Goal: Transaction & Acquisition: Purchase product/service

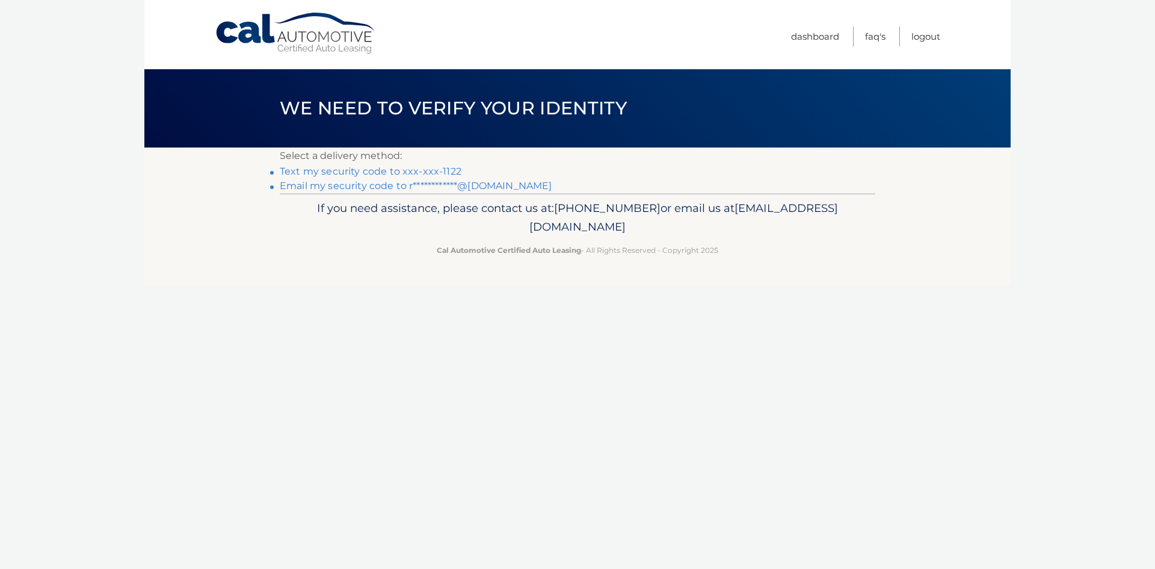
click at [439, 168] on link "Text my security code to xxx-xxx-1122" at bounding box center [371, 170] width 182 height 11
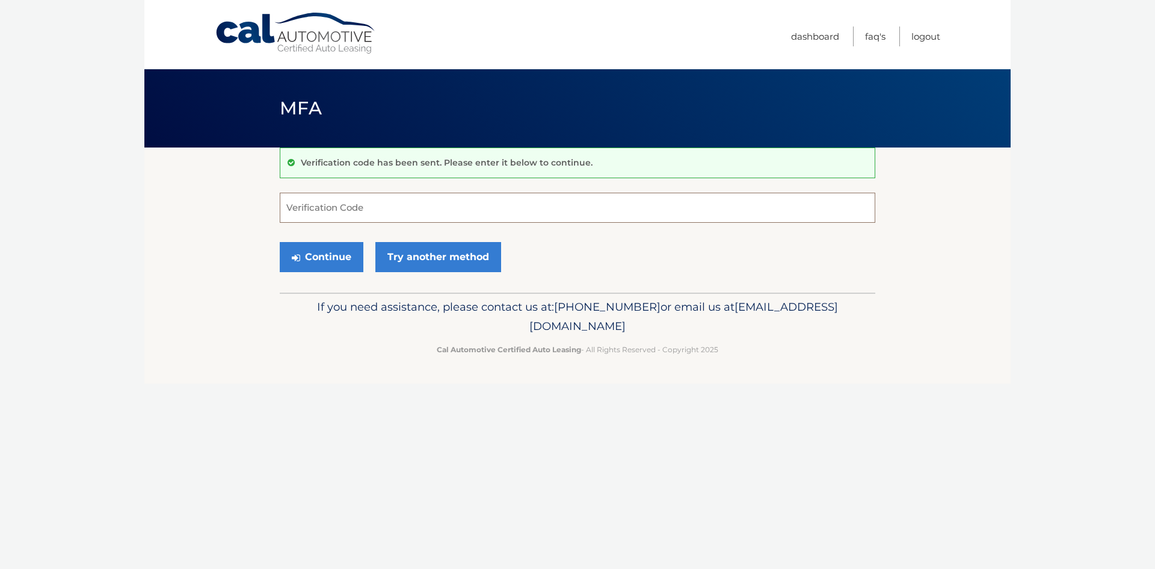
click at [478, 206] on input "Verification Code" at bounding box center [578, 208] width 596 height 30
type input "269326"
click at [312, 248] on button "Continue" at bounding box center [322, 257] width 84 height 30
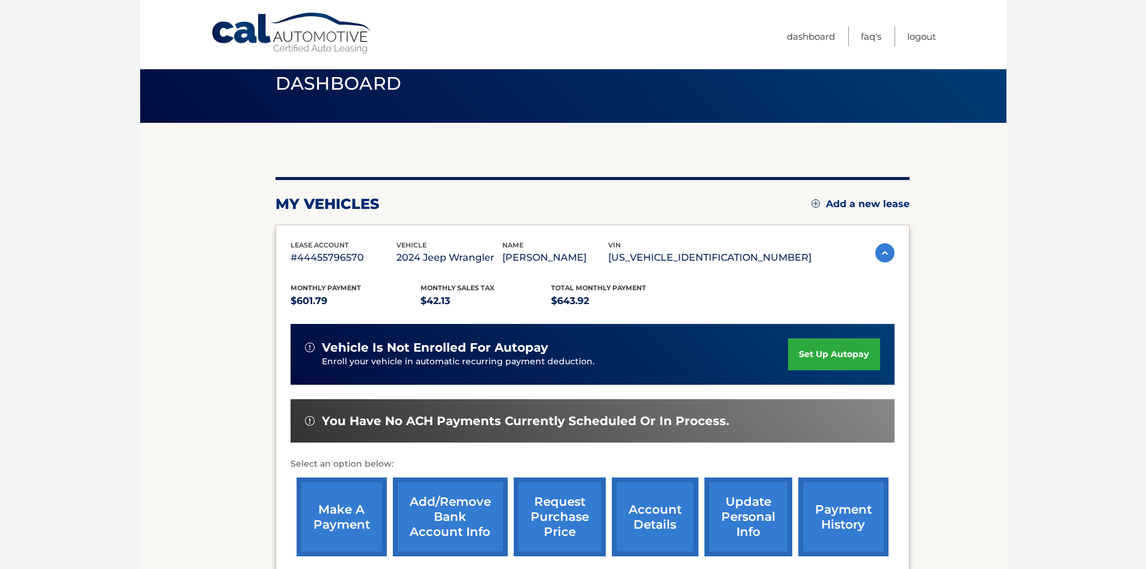
scroll to position [60, 0]
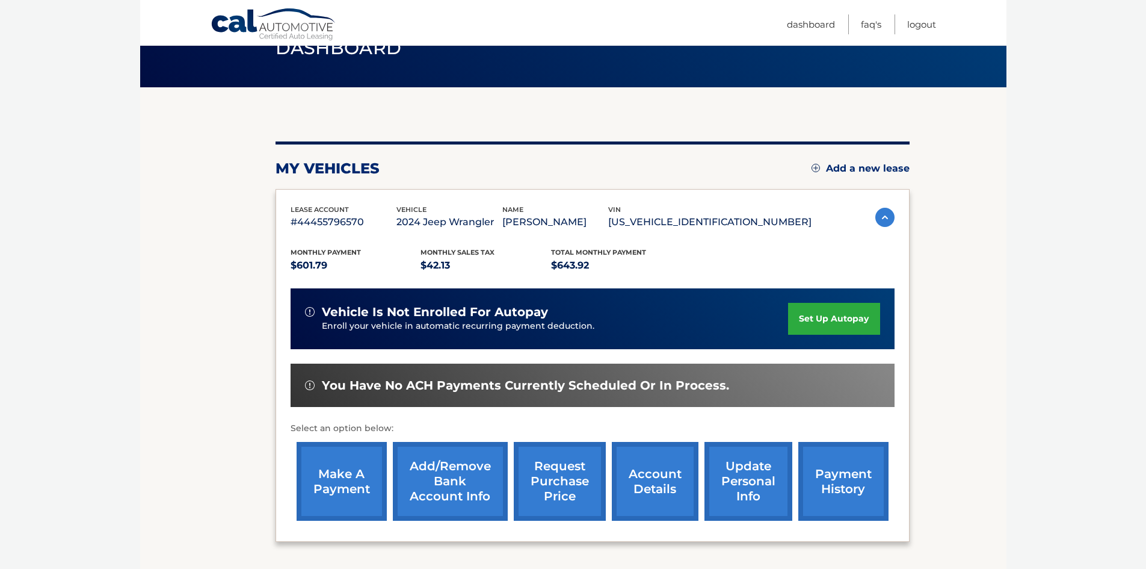
click at [335, 490] on link "make a payment" at bounding box center [342, 481] width 90 height 79
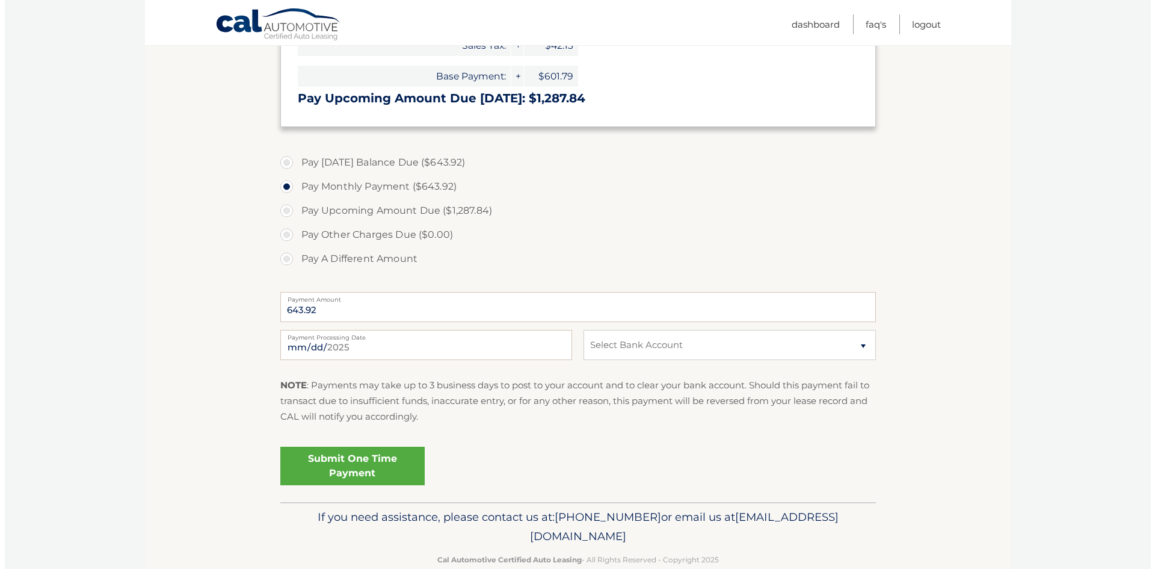
scroll to position [361, 0]
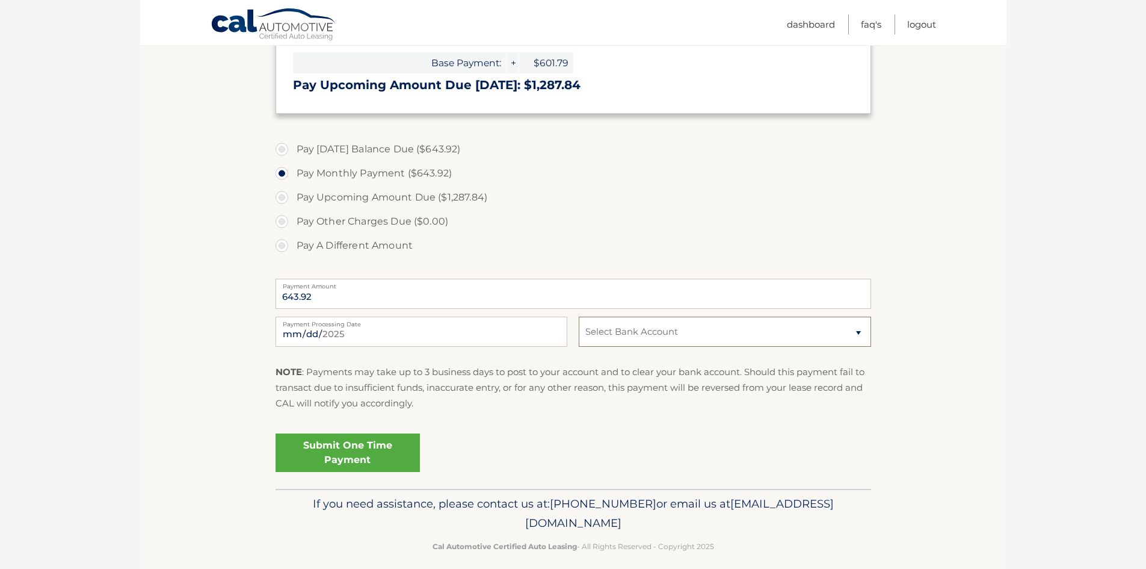
click at [817, 329] on select "Select Bank Account Checking BANKUNITED, NATIONAL ASSOCIATION *****6801 Checkin…" at bounding box center [725, 331] width 292 height 30
select select "MjE0Mzg4MDQtOTg0OC00ODkyLWFjZGUtM2M4MmI1YzljNDdj"
click at [579, 316] on select "Select Bank Account Checking BANKUNITED, NATIONAL ASSOCIATION *****6801 Checkin…" at bounding box center [725, 331] width 292 height 30
click at [332, 440] on link "Submit One Time Payment" at bounding box center [348, 452] width 144 height 39
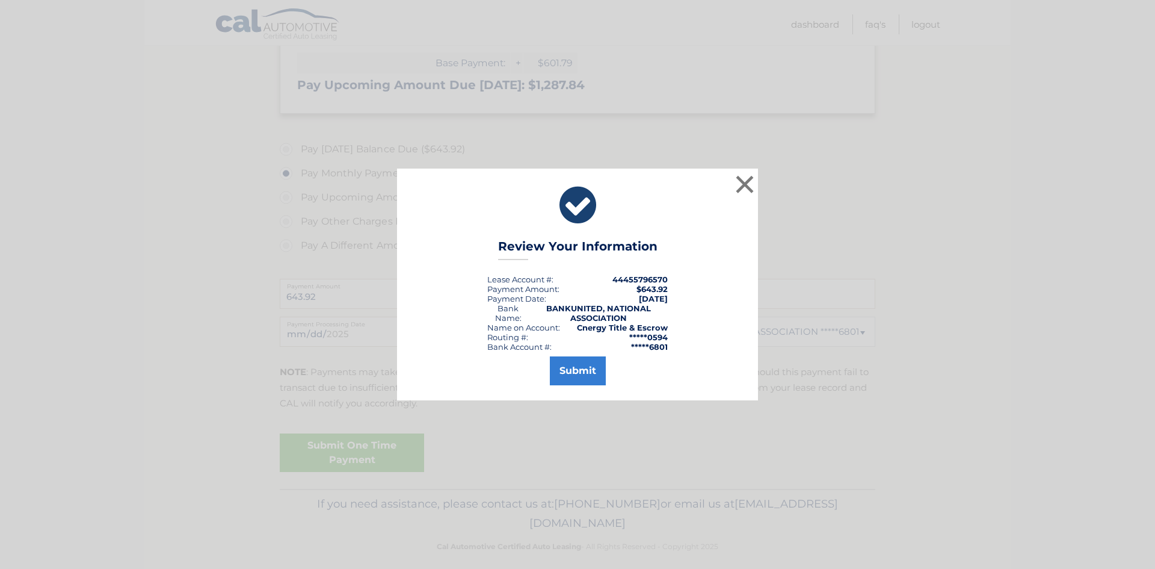
click at [585, 355] on div "Submit" at bounding box center [577, 368] width 331 height 34
click at [579, 374] on button "Submit" at bounding box center [578, 370] width 56 height 29
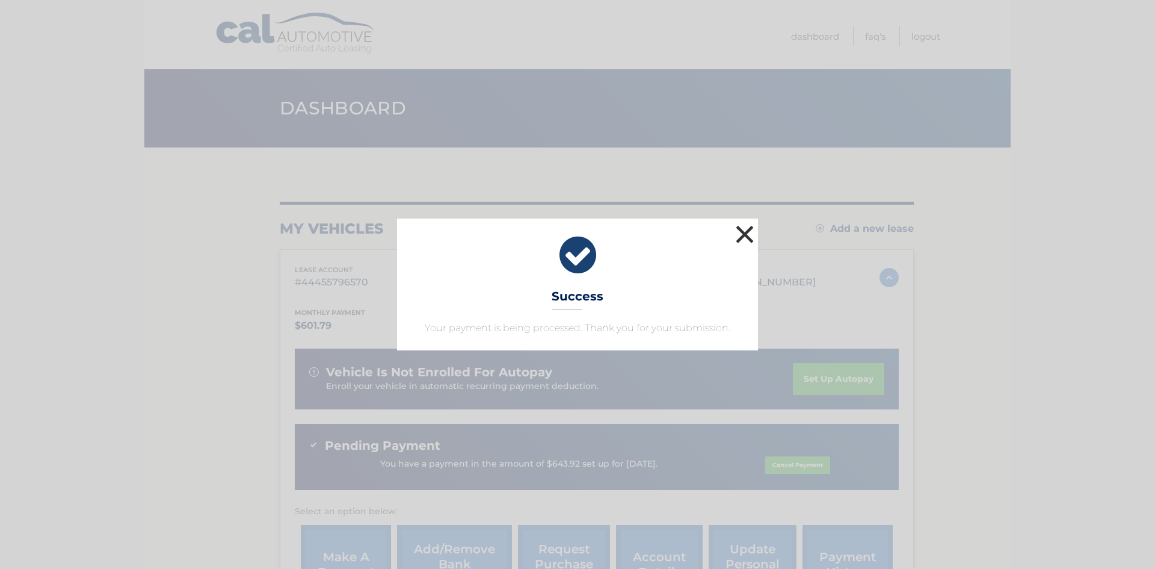
click at [741, 233] on button "×" at bounding box center [745, 234] width 24 height 24
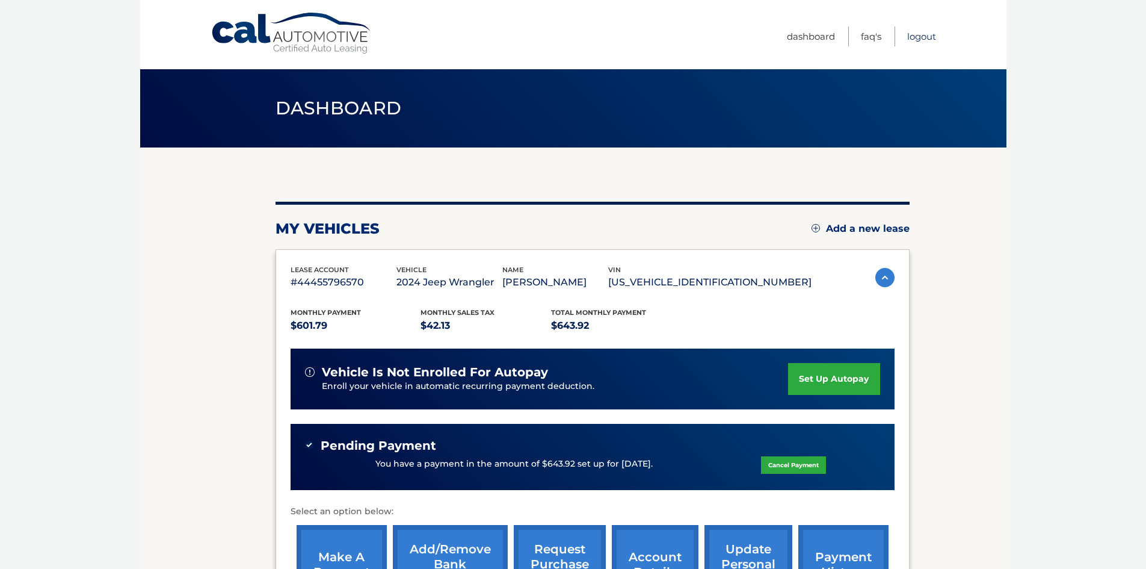
click at [921, 37] on link "Logout" at bounding box center [921, 36] width 29 height 20
